Goal: Register for event/course

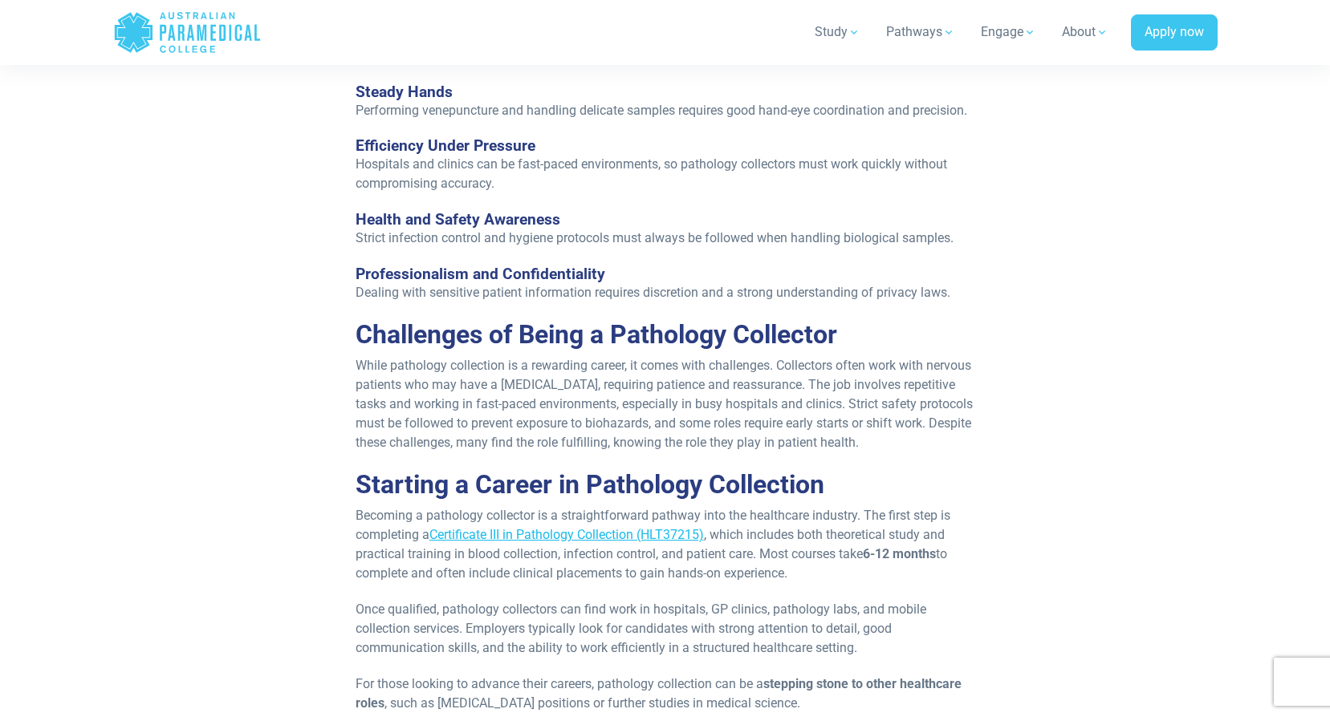
click at [668, 536] on link "Certificate III in Pathology Collection (HLT37215)" at bounding box center [566, 534] width 274 height 15
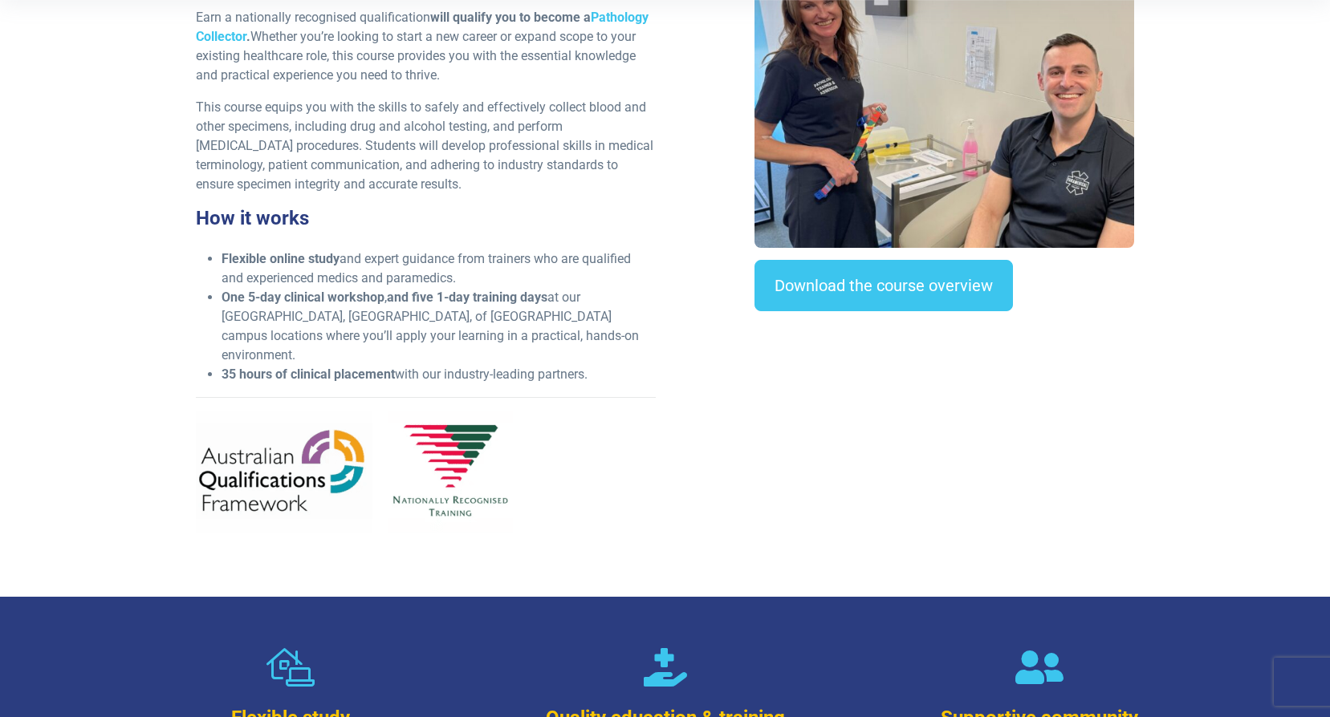
scroll to position [562, 0]
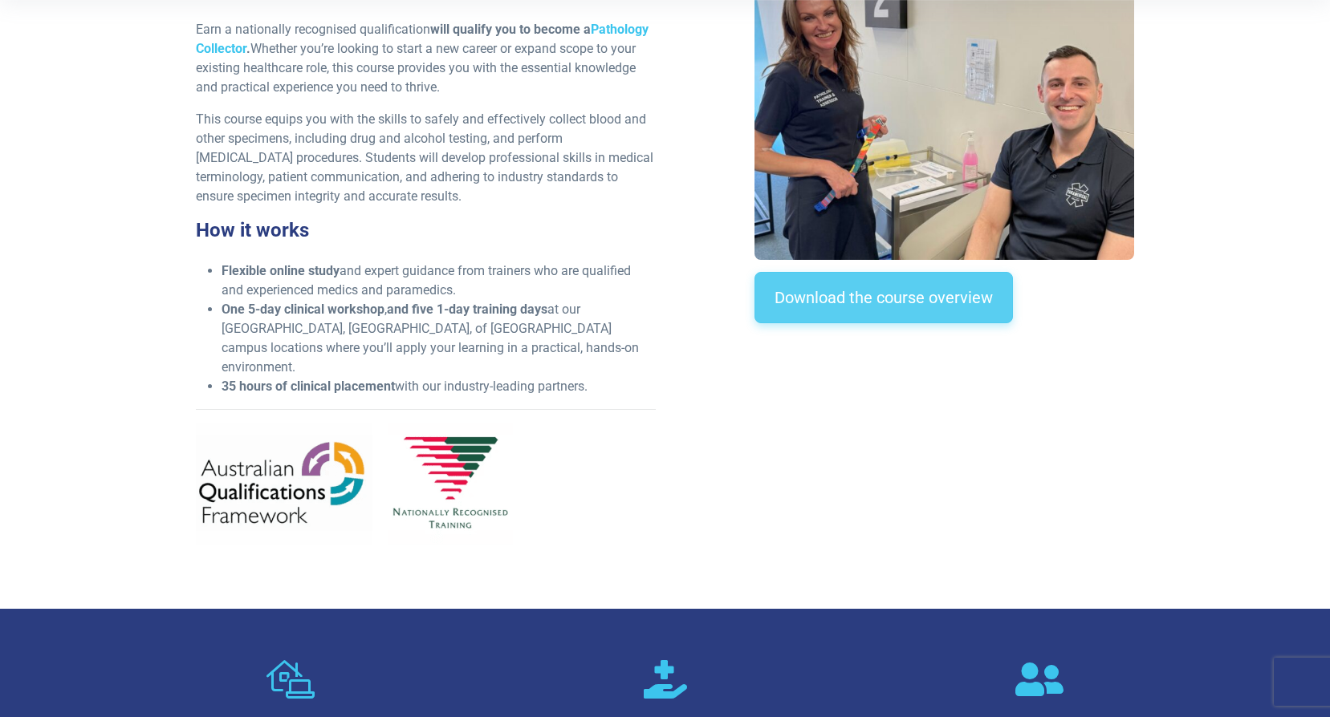
click at [908, 299] on link "Download the course overview" at bounding box center [883, 297] width 258 height 51
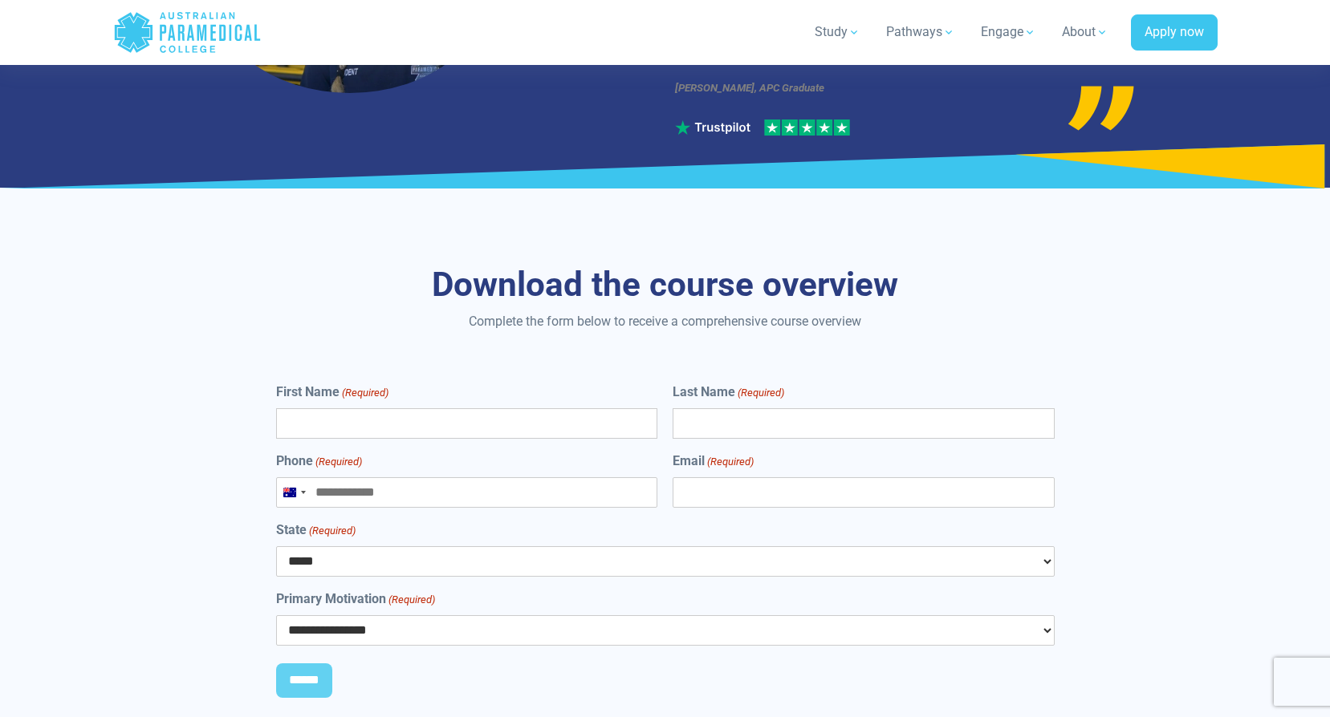
scroll to position [5886, 0]
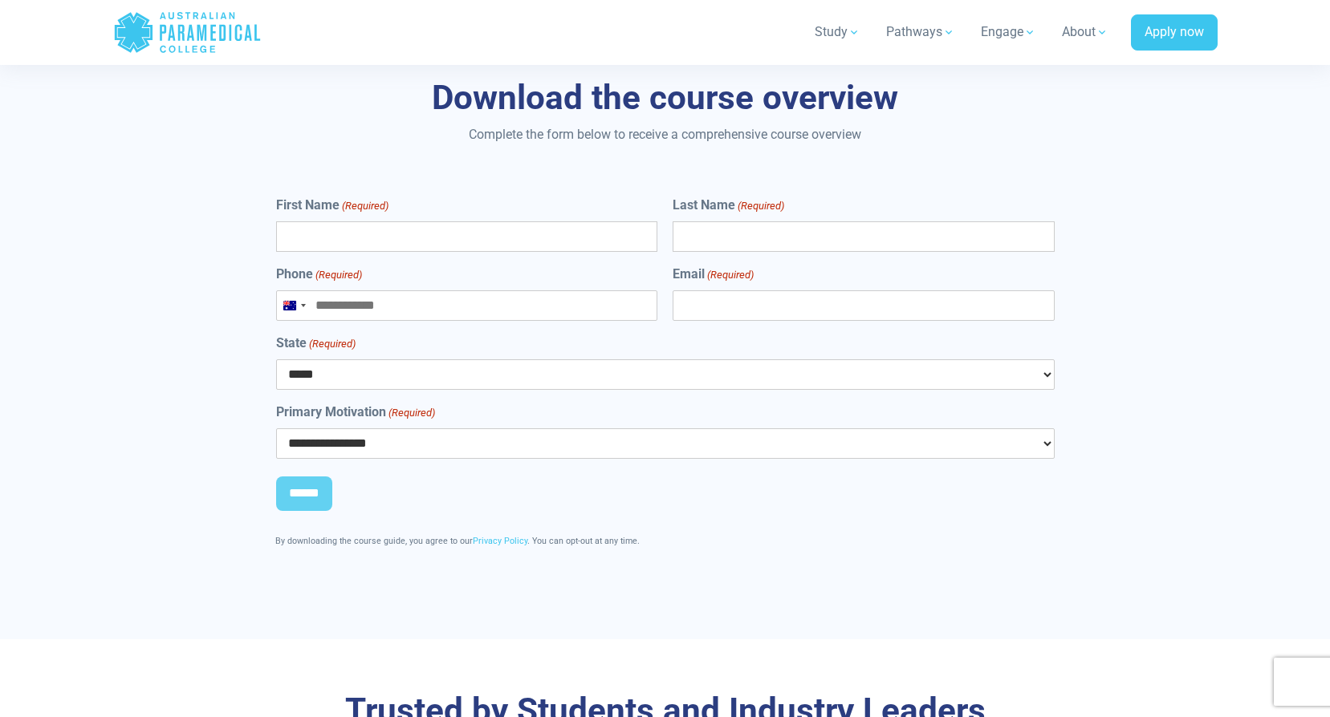
click at [1047, 428] on select "**********" at bounding box center [665, 443] width 778 height 30
click at [1191, 393] on div "**********" at bounding box center [665, 320] width 1123 height 639
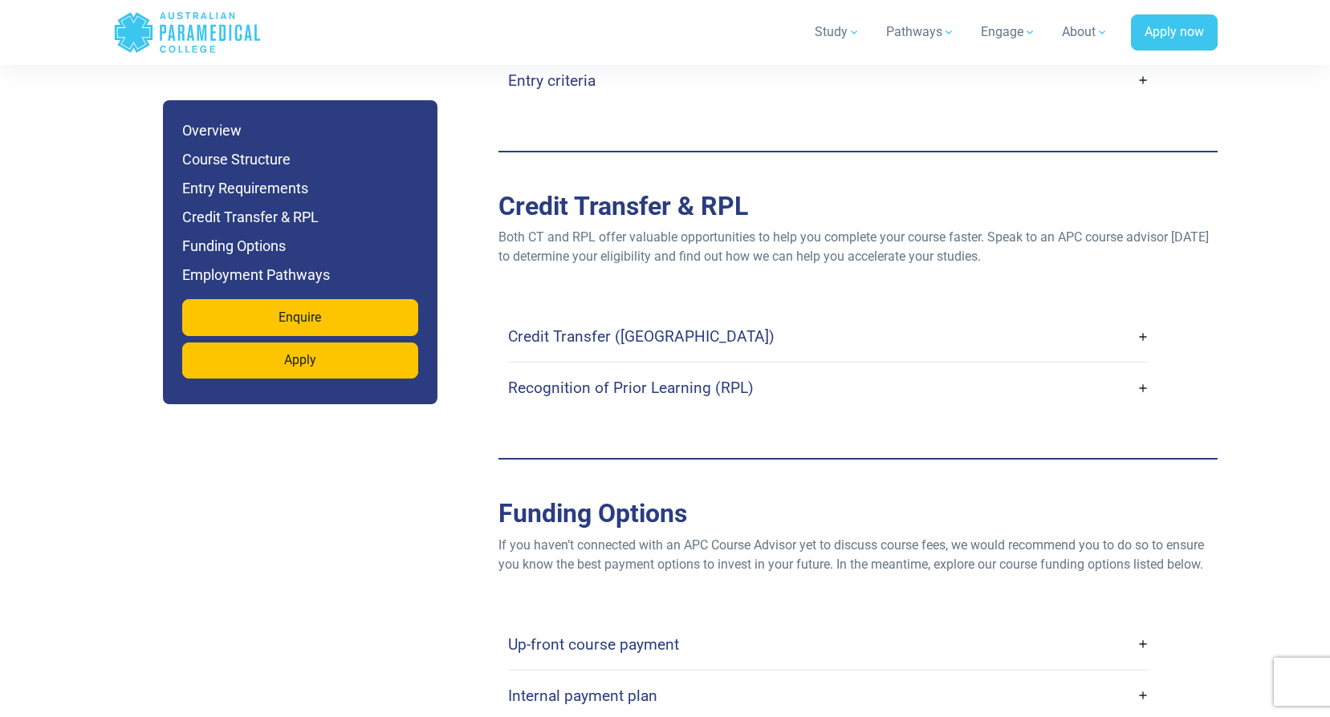
scroll to position [4120, 0]
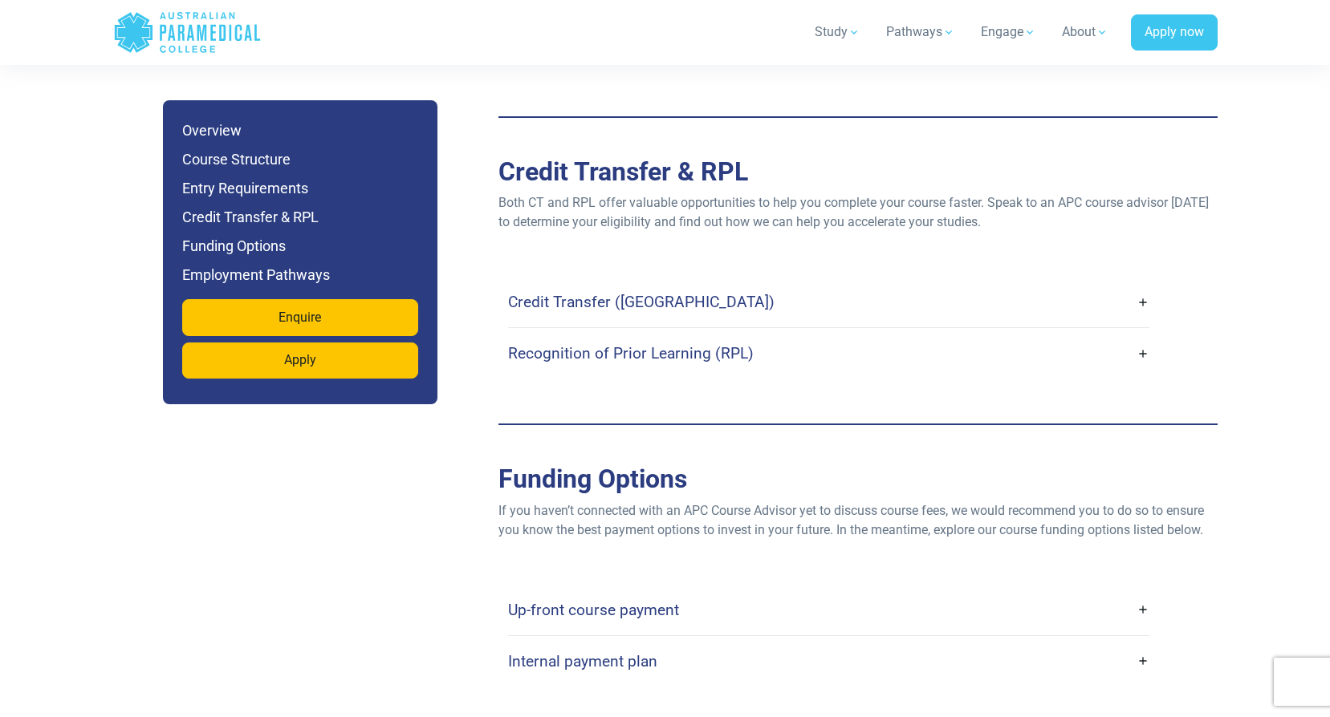
click at [635, 601] on h4 "Up-front course payment" at bounding box center [593, 610] width 171 height 18
click at [1143, 591] on link "Up-front course payment" at bounding box center [828, 610] width 641 height 38
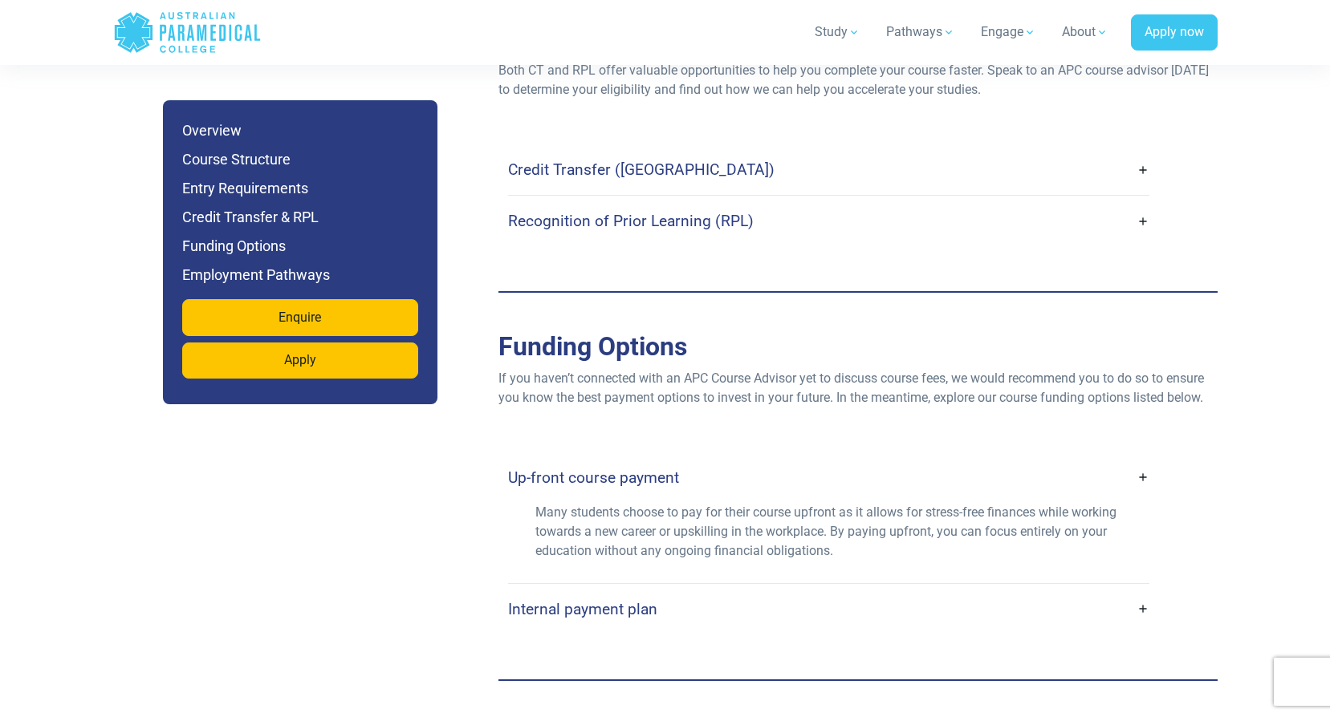
scroll to position [4281, 0]
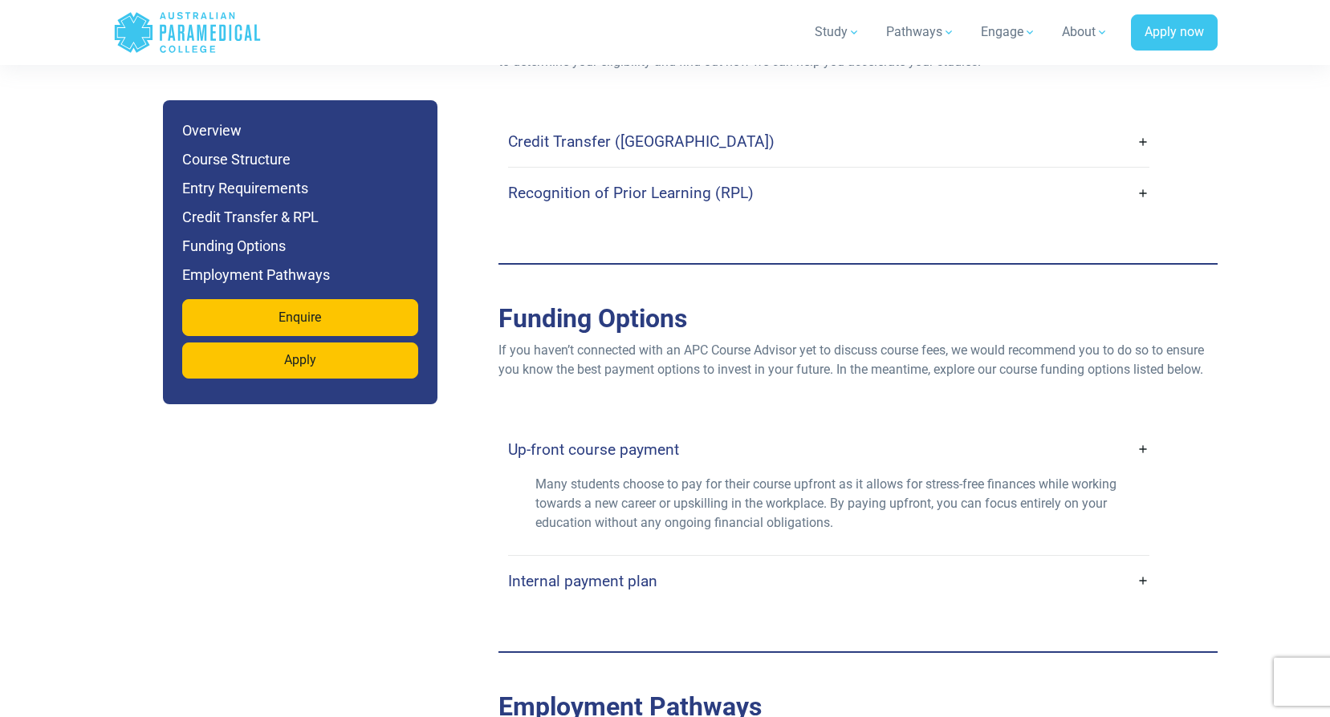
click at [1143, 562] on link "Internal payment plan" at bounding box center [828, 581] width 641 height 38
click at [1139, 562] on link "Internal payment plan" at bounding box center [828, 581] width 641 height 38
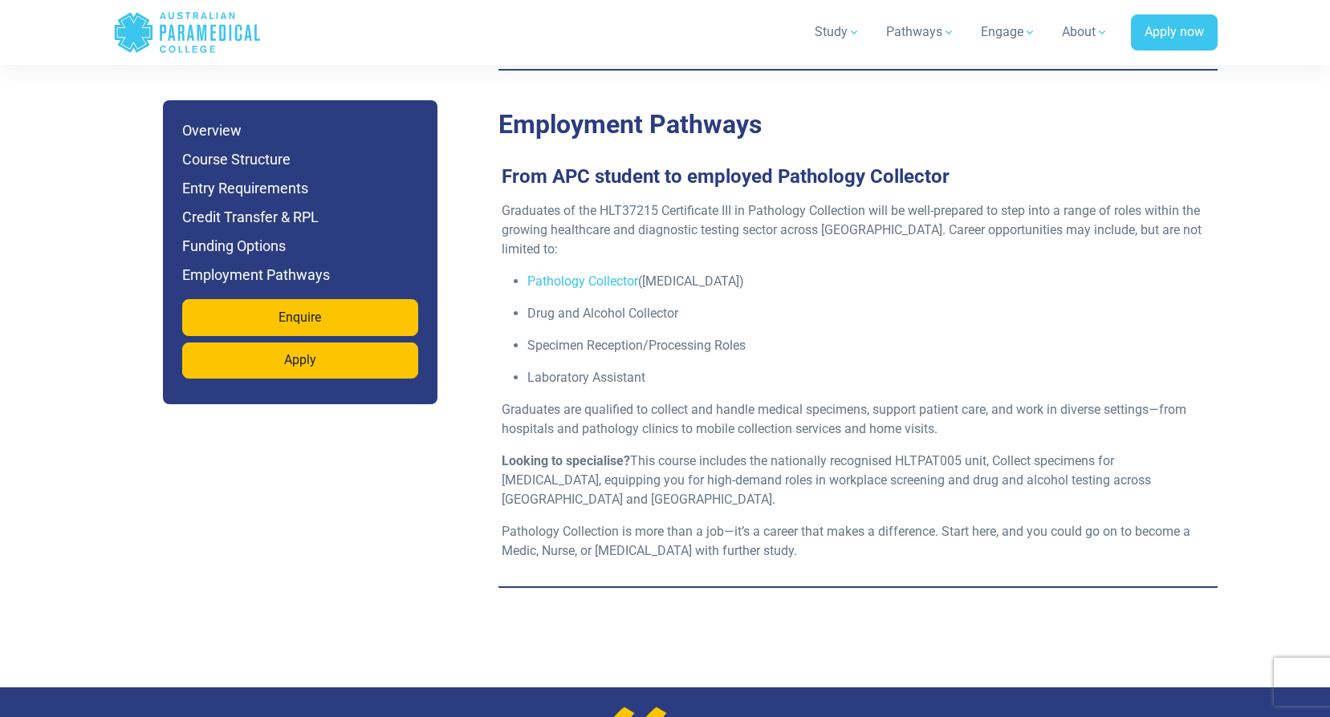
scroll to position [5083, 0]
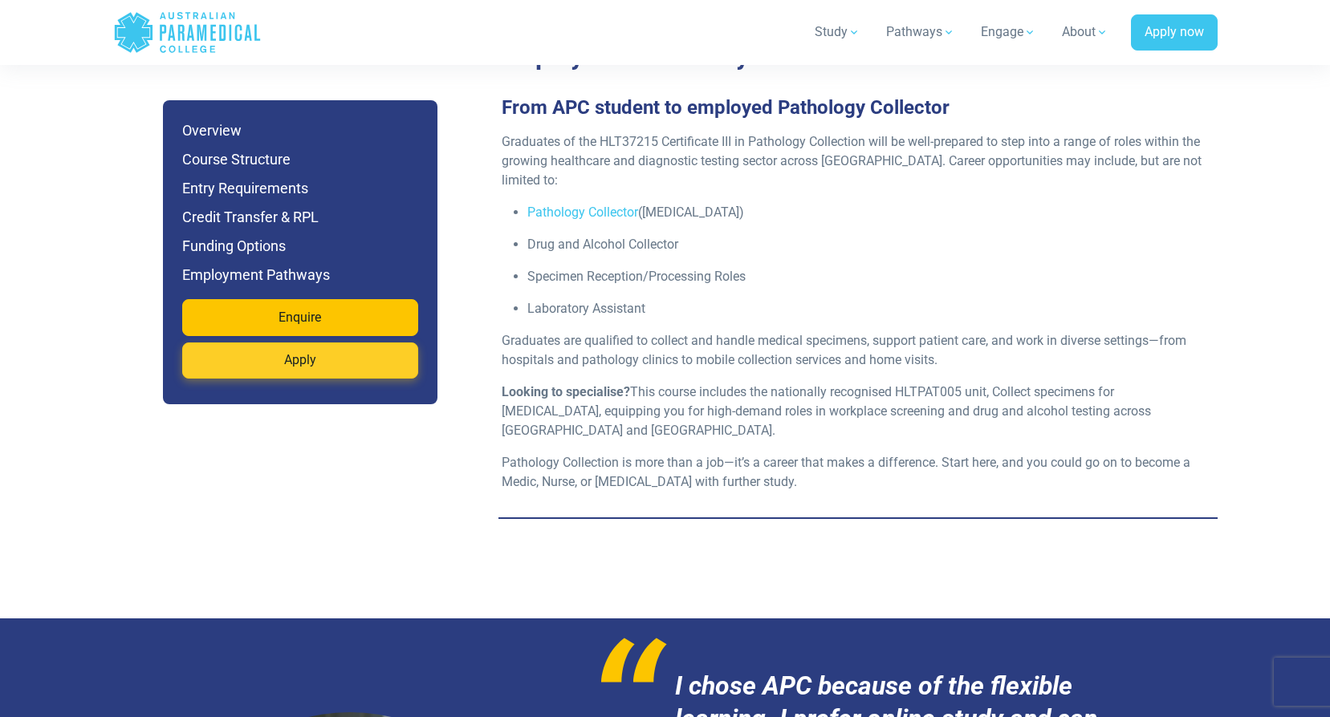
click at [301, 360] on link "Apply" at bounding box center [300, 361] width 236 height 37
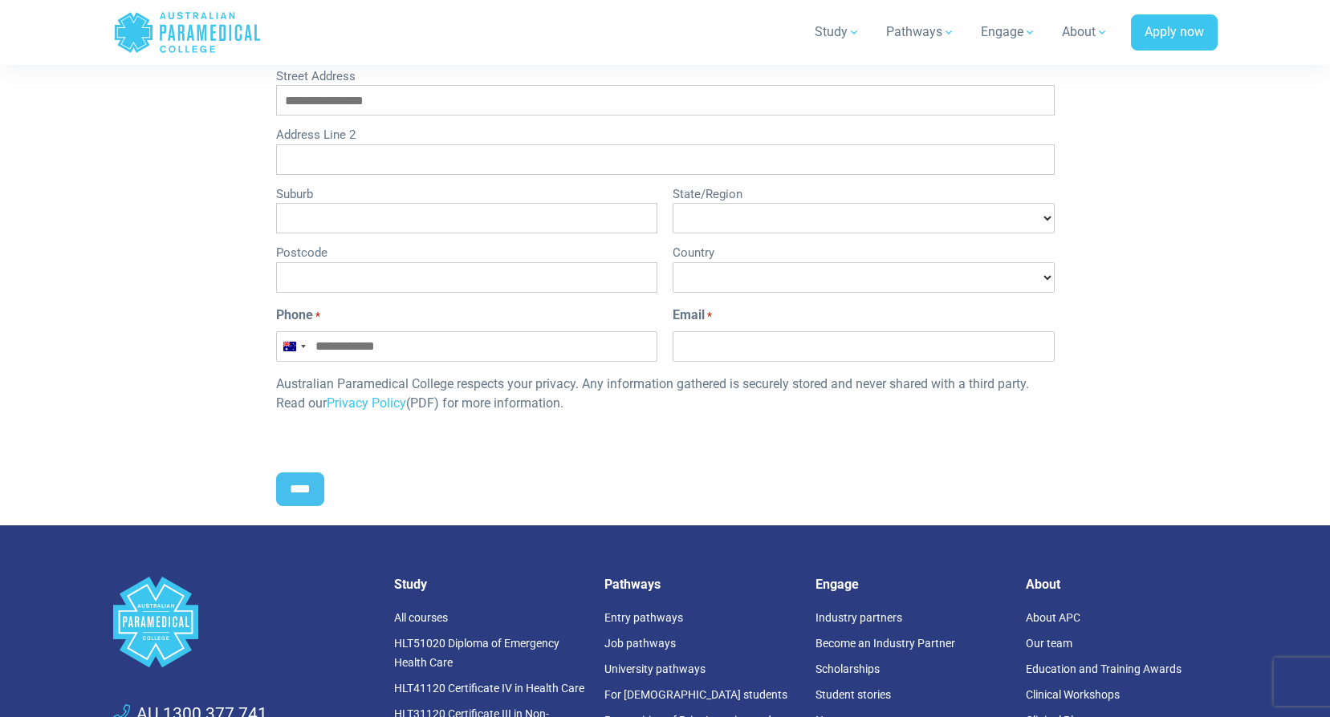
scroll to position [802, 0]
